Goal: Check status: Check status

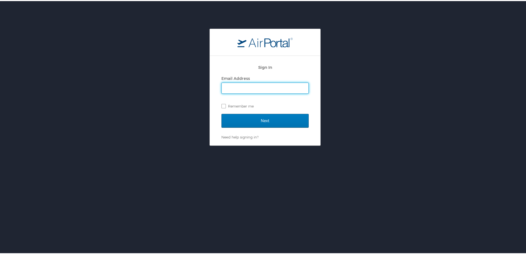
type input "[PERSON_NAME][EMAIL_ADDRESS][PERSON_NAME][DOMAIN_NAME]"
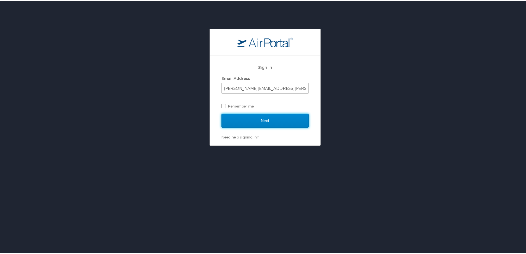
click at [252, 118] on input "Next" at bounding box center [265, 120] width 87 height 14
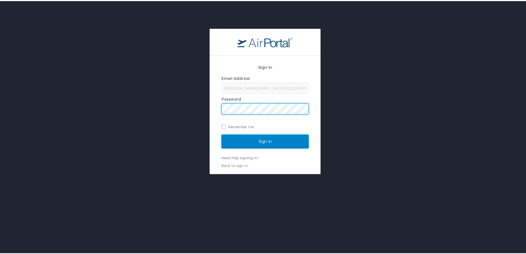
click at [239, 139] on input "Sign In" at bounding box center [265, 140] width 87 height 14
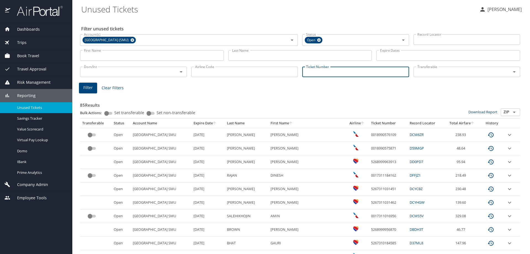
click at [312, 71] on input "Ticket Number" at bounding box center [356, 72] width 107 height 10
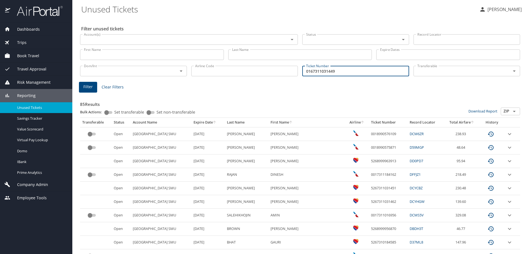
type input "0167311031449"
click at [90, 90] on span "Filter" at bounding box center [87, 86] width 9 height 7
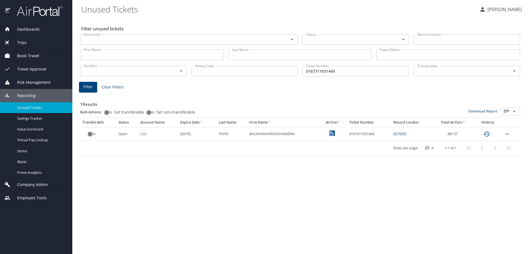
click at [510, 132] on icon "expand row" at bounding box center [507, 134] width 7 height 7
